Goal: Information Seeking & Learning: Learn about a topic

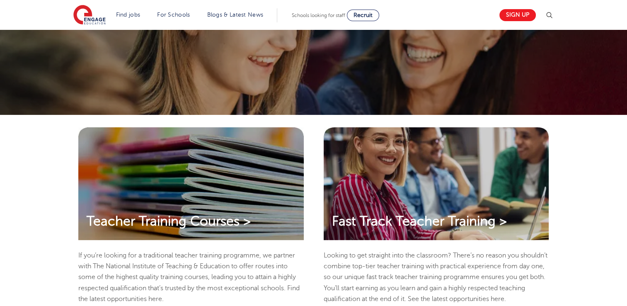
scroll to position [155, 0]
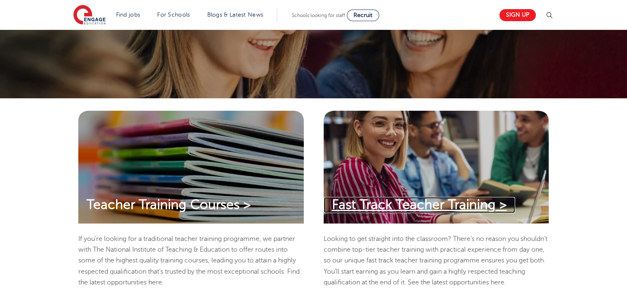
click at [473, 202] on span "Fast Track Teacher Training >" at bounding box center [419, 204] width 175 height 15
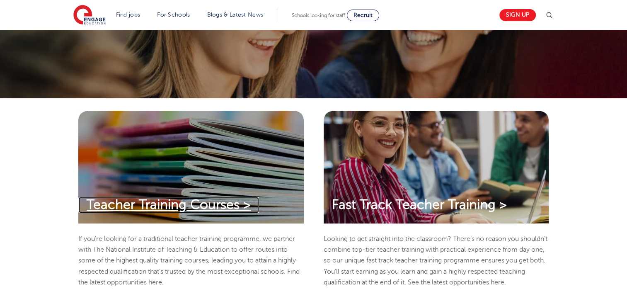
click at [144, 203] on span "Teacher Training Courses >" at bounding box center [169, 204] width 164 height 15
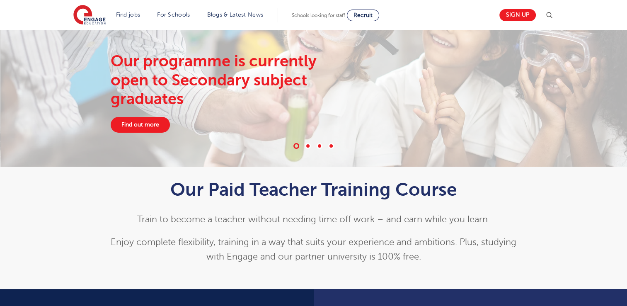
scroll to position [50, 0]
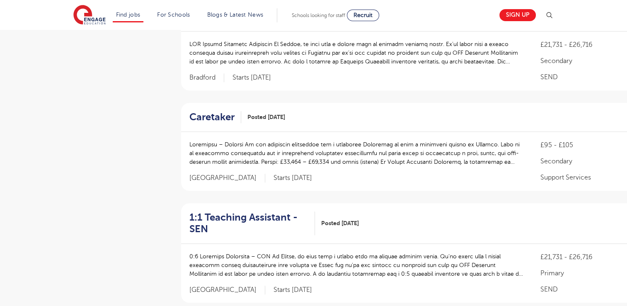
scroll to position [685, 0]
